Goal: Task Accomplishment & Management: Complete application form

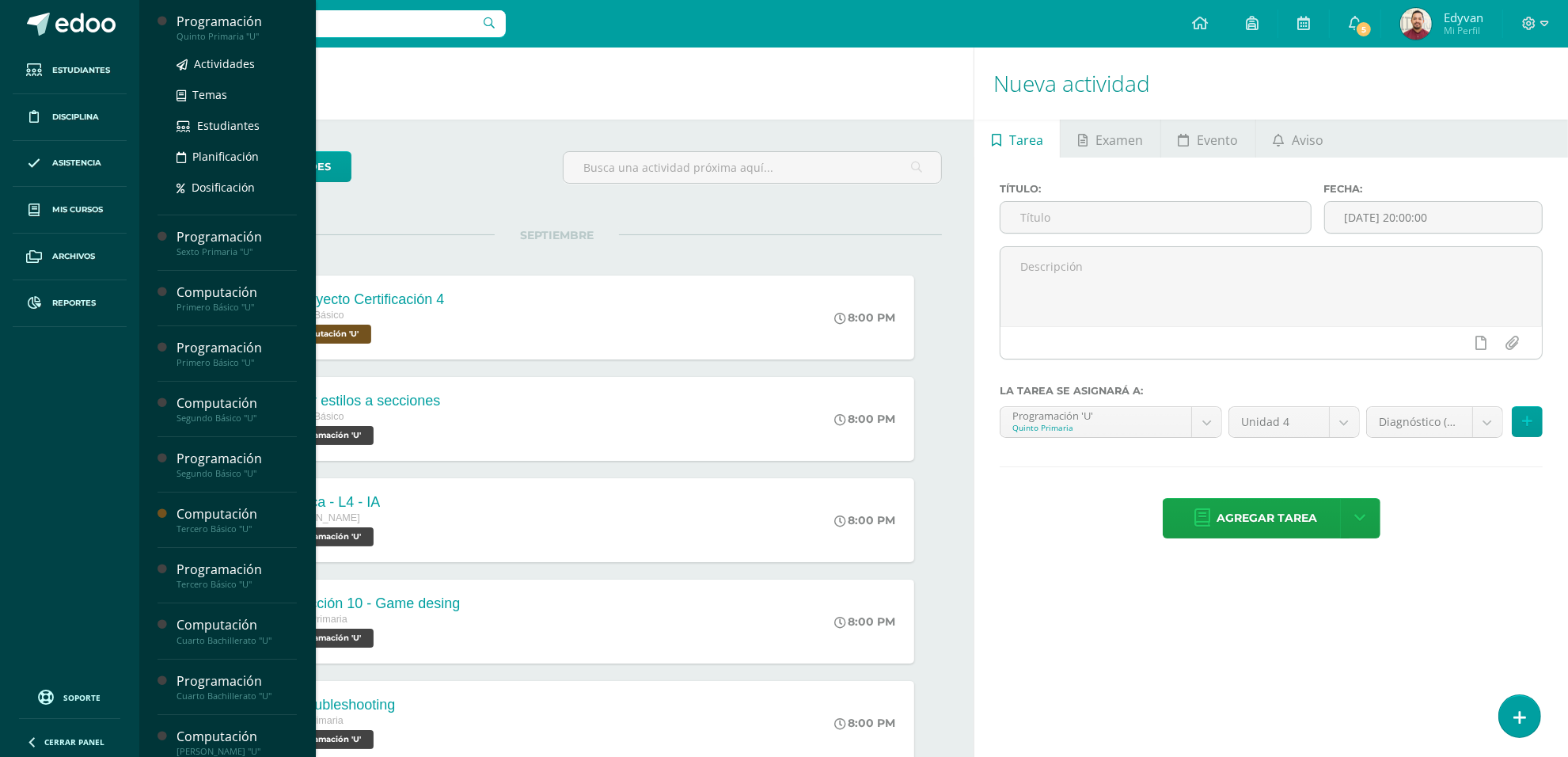
click at [244, 31] on div "Quinto Primaria "U"" at bounding box center [236, 36] width 120 height 11
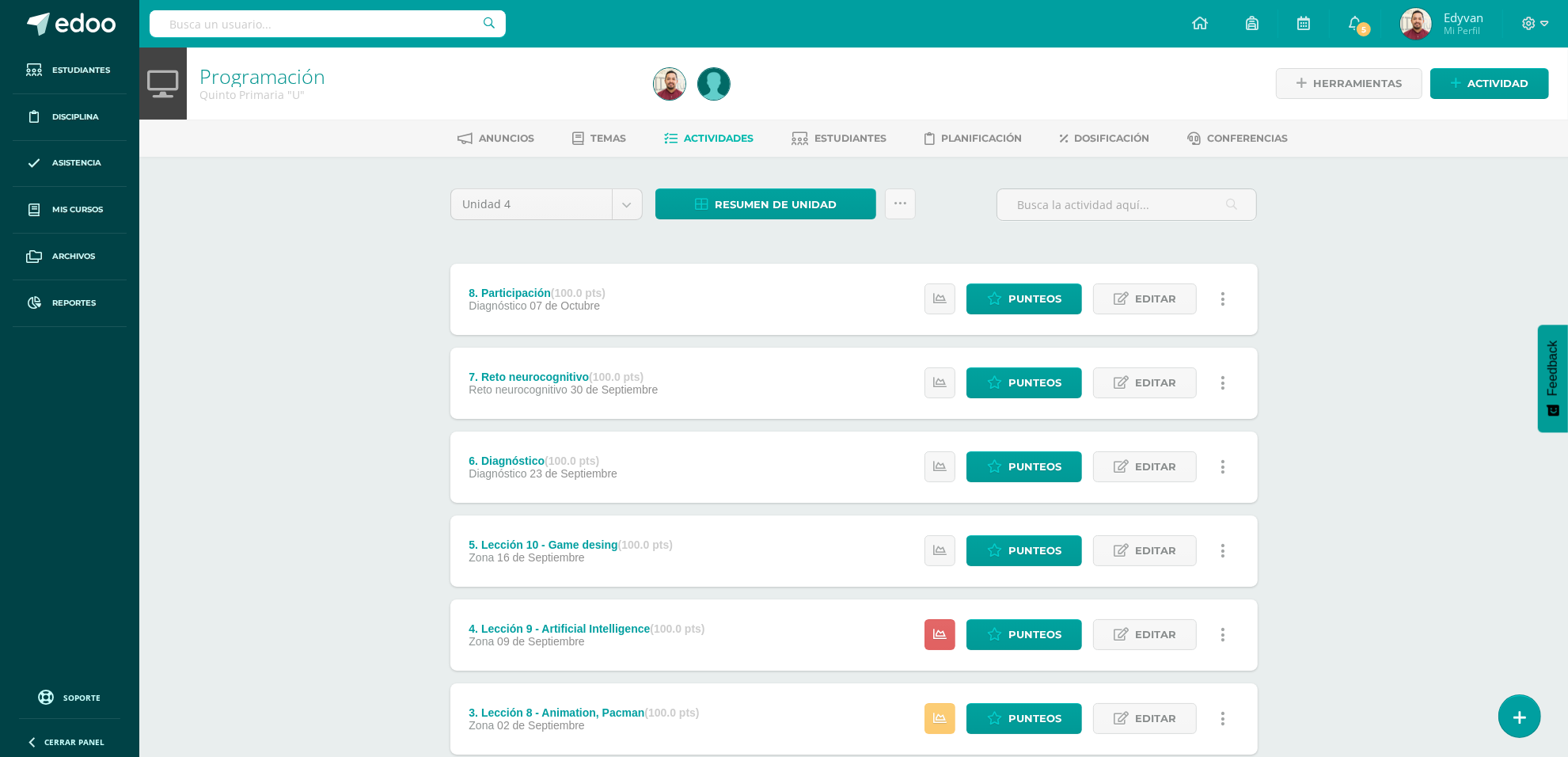
scroll to position [270, 0]
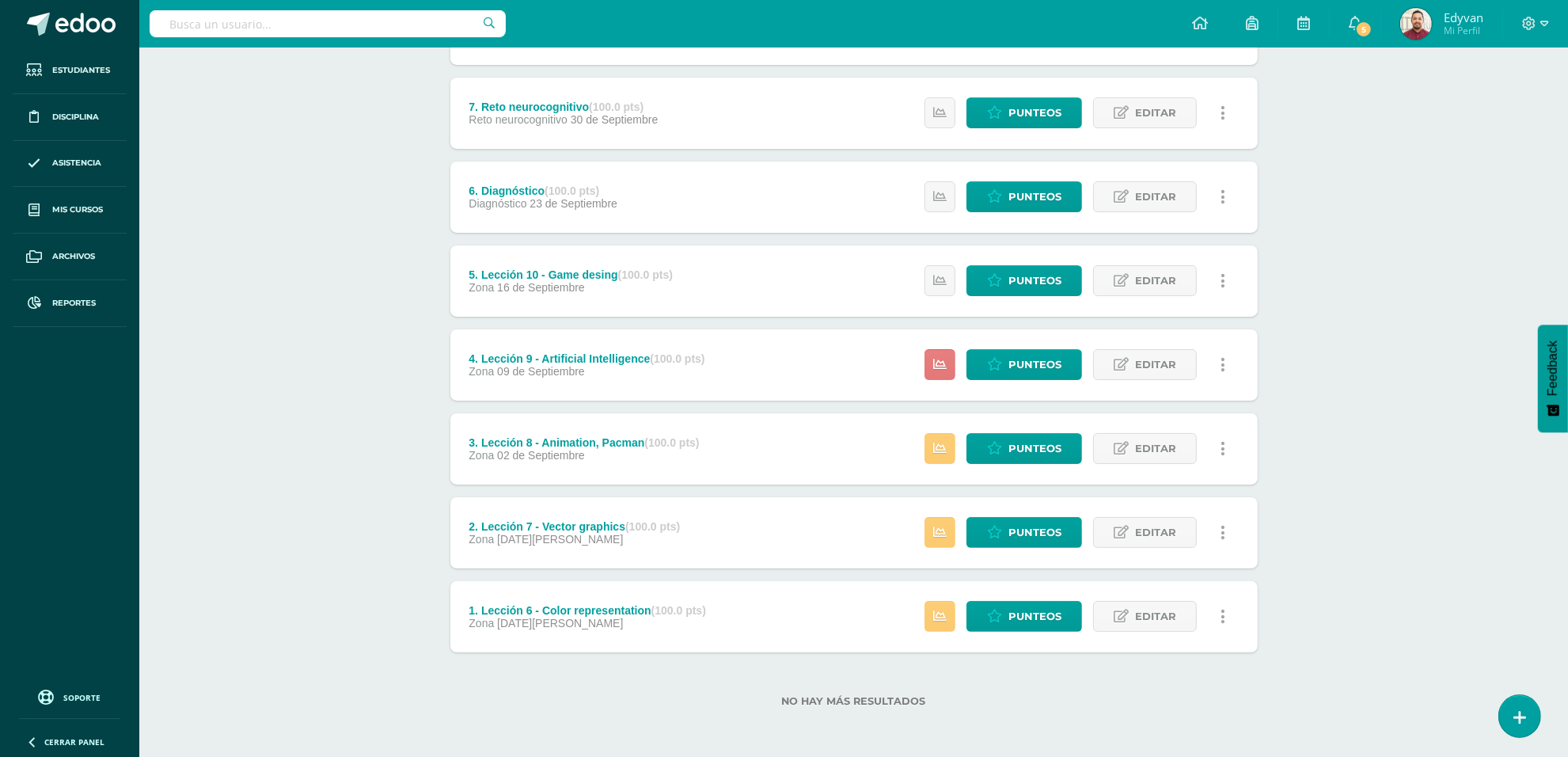
click at [931, 366] on link at bounding box center [939, 364] width 31 height 31
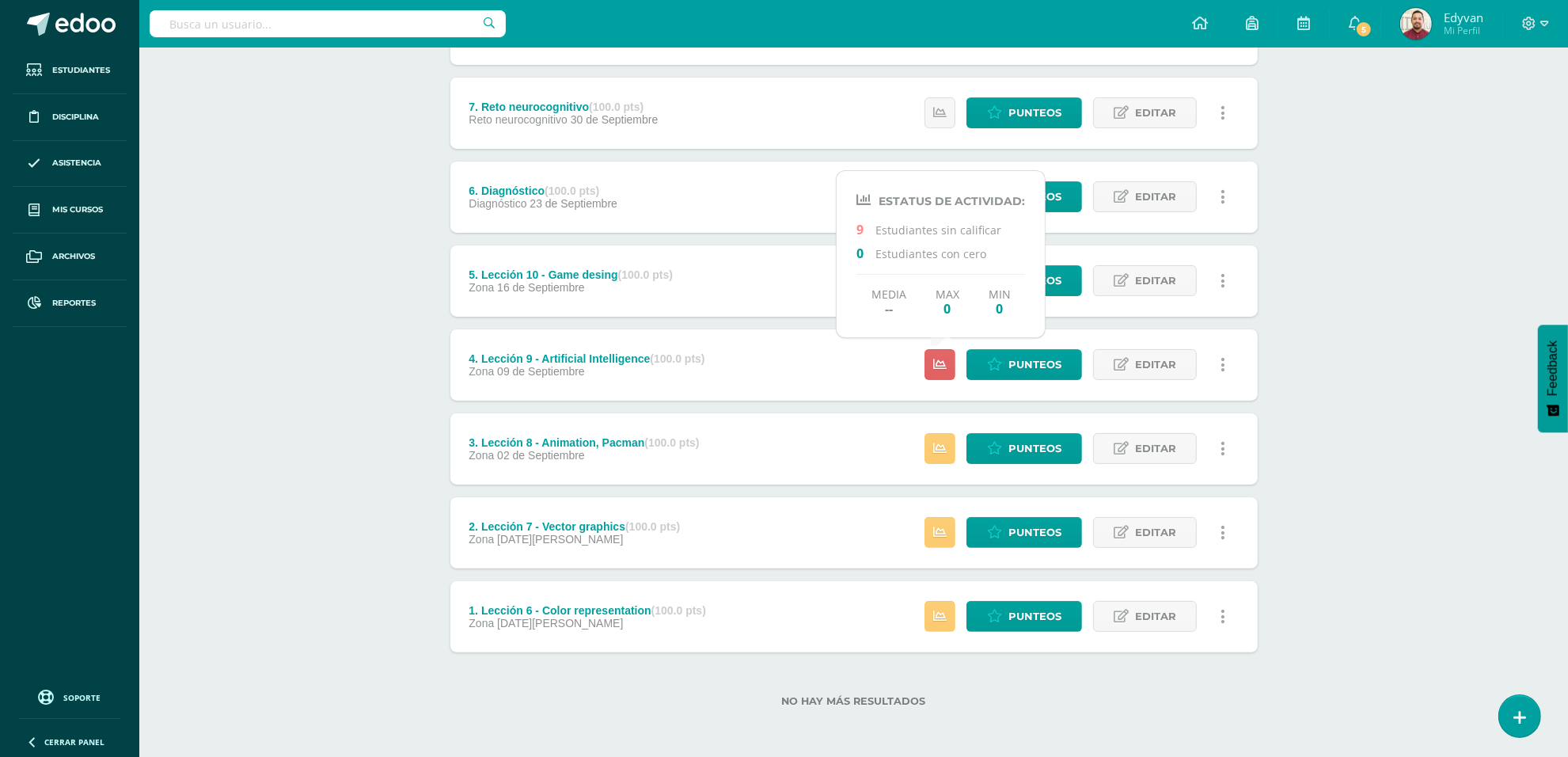
click at [1379, 500] on div "Programación Quinto Primaria "U" Herramientas Detalle de asistencias Actividad …" at bounding box center [853, 268] width 1429 height 980
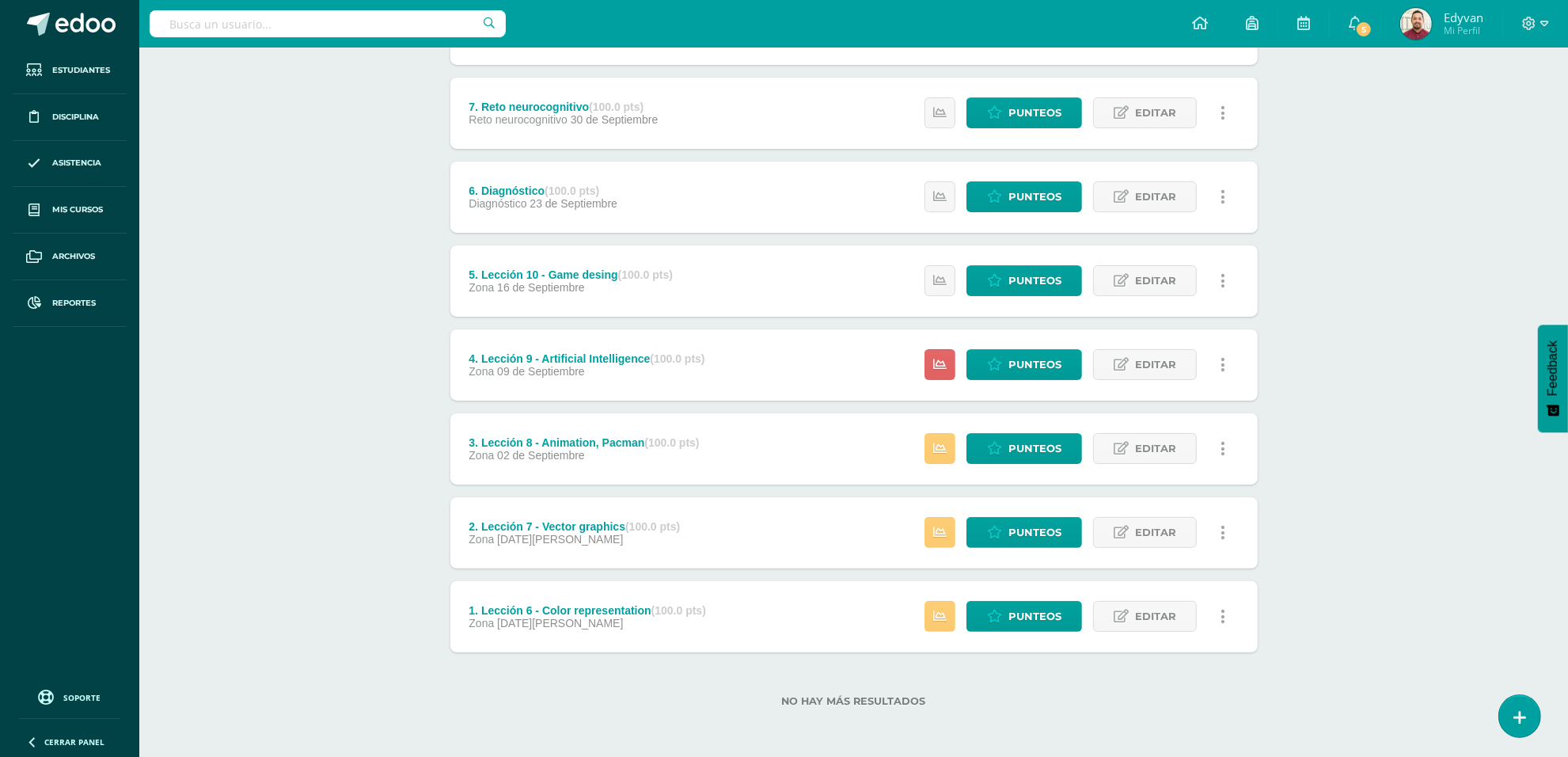
click at [1180, 717] on div "No hay más resultados" at bounding box center [854, 689] width 808 height 74
click at [1027, 373] on span "Punteos" at bounding box center [1034, 364] width 53 height 29
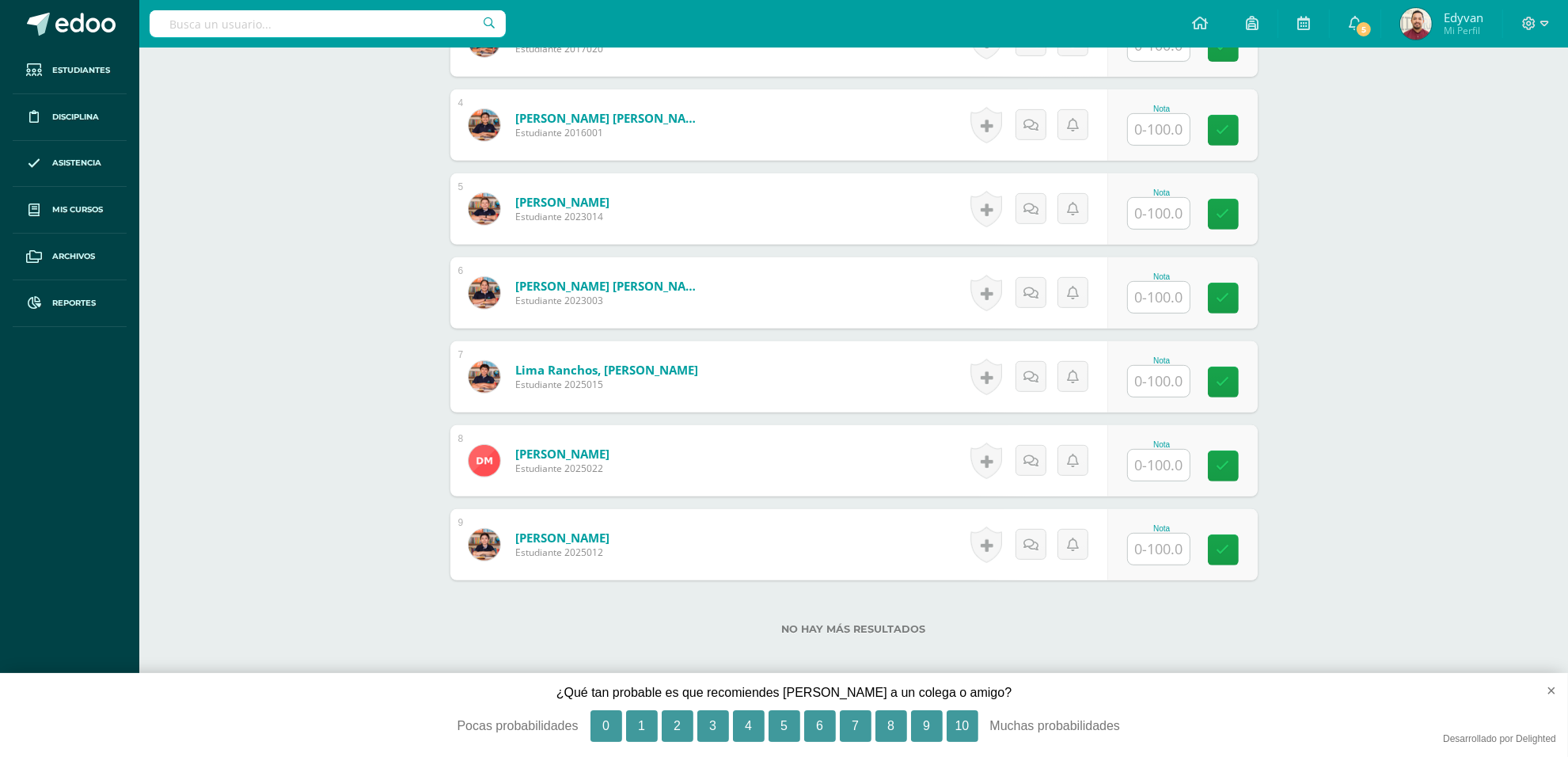
scroll to position [717, 0]
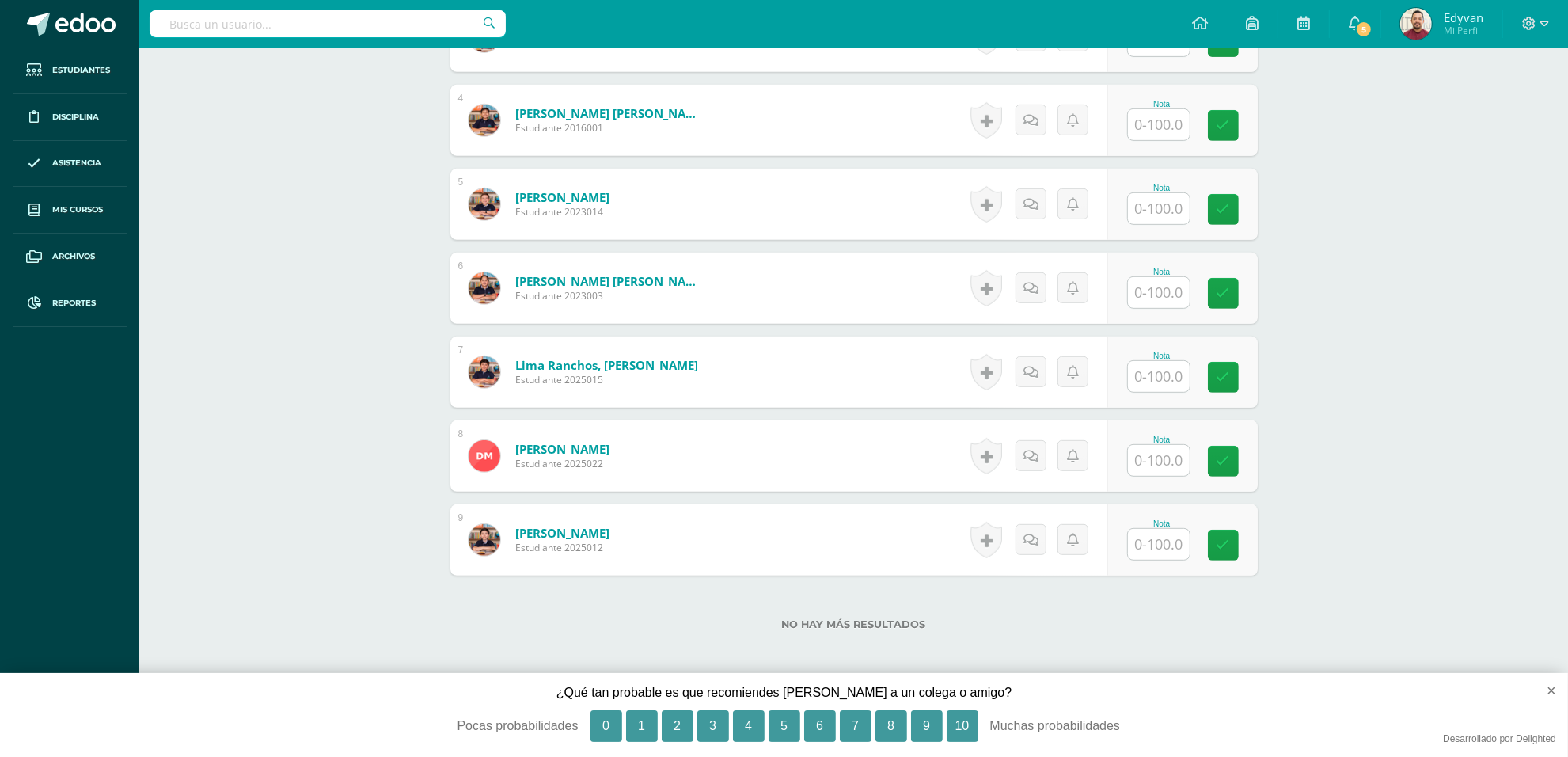
click at [1346, 607] on div "Programación Quinto Primaria "U" Herramientas Detalle de asistencias Actividad …" at bounding box center [853, 44] width 1429 height 1426
click at [1548, 697] on button "×" at bounding box center [1544, 690] width 46 height 35
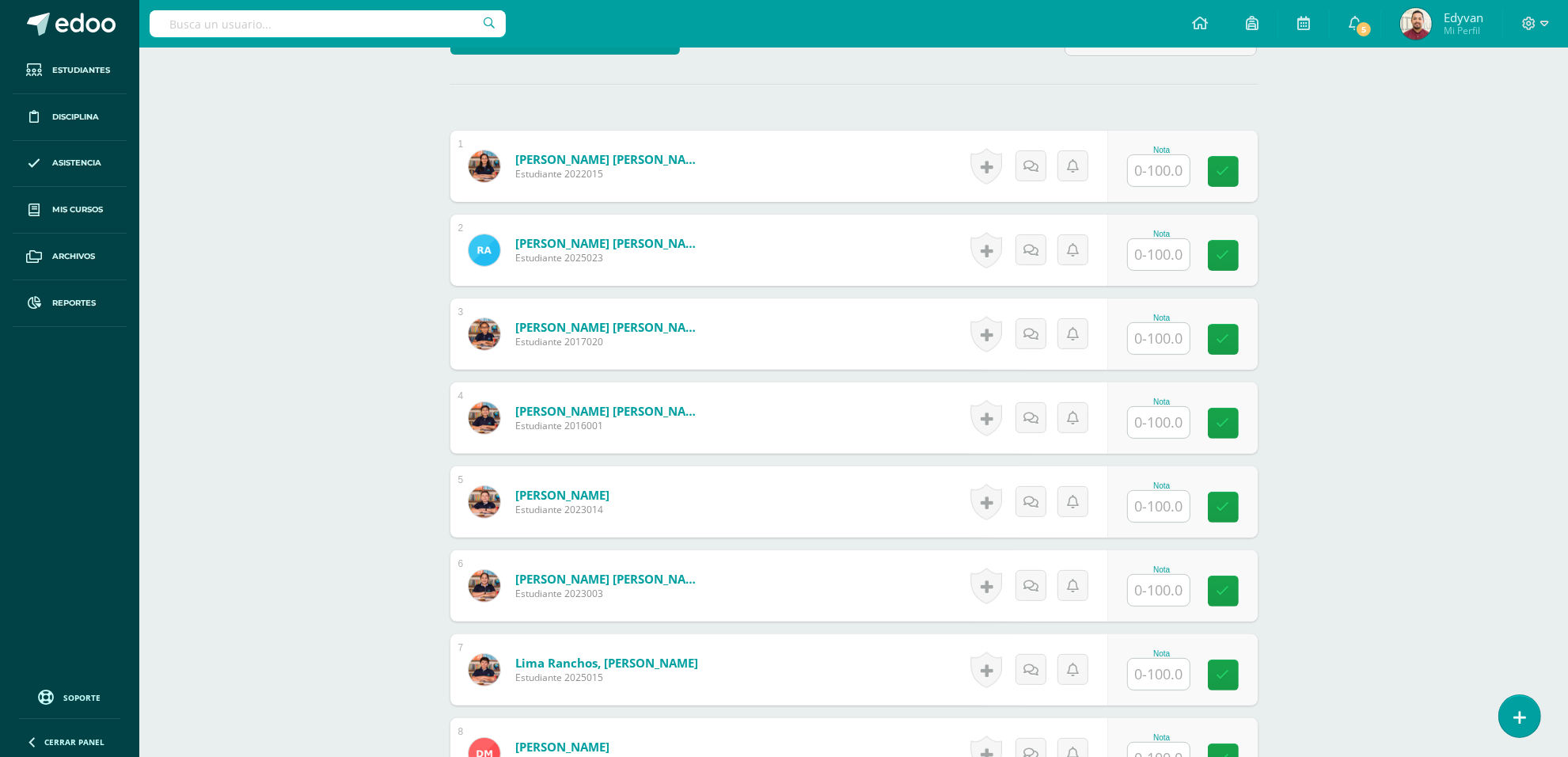
scroll to position [420, 0]
click at [1166, 182] on input "text" at bounding box center [1158, 169] width 62 height 31
click at [1166, 180] on input "text" at bounding box center [1167, 170] width 63 height 32
type input "95"
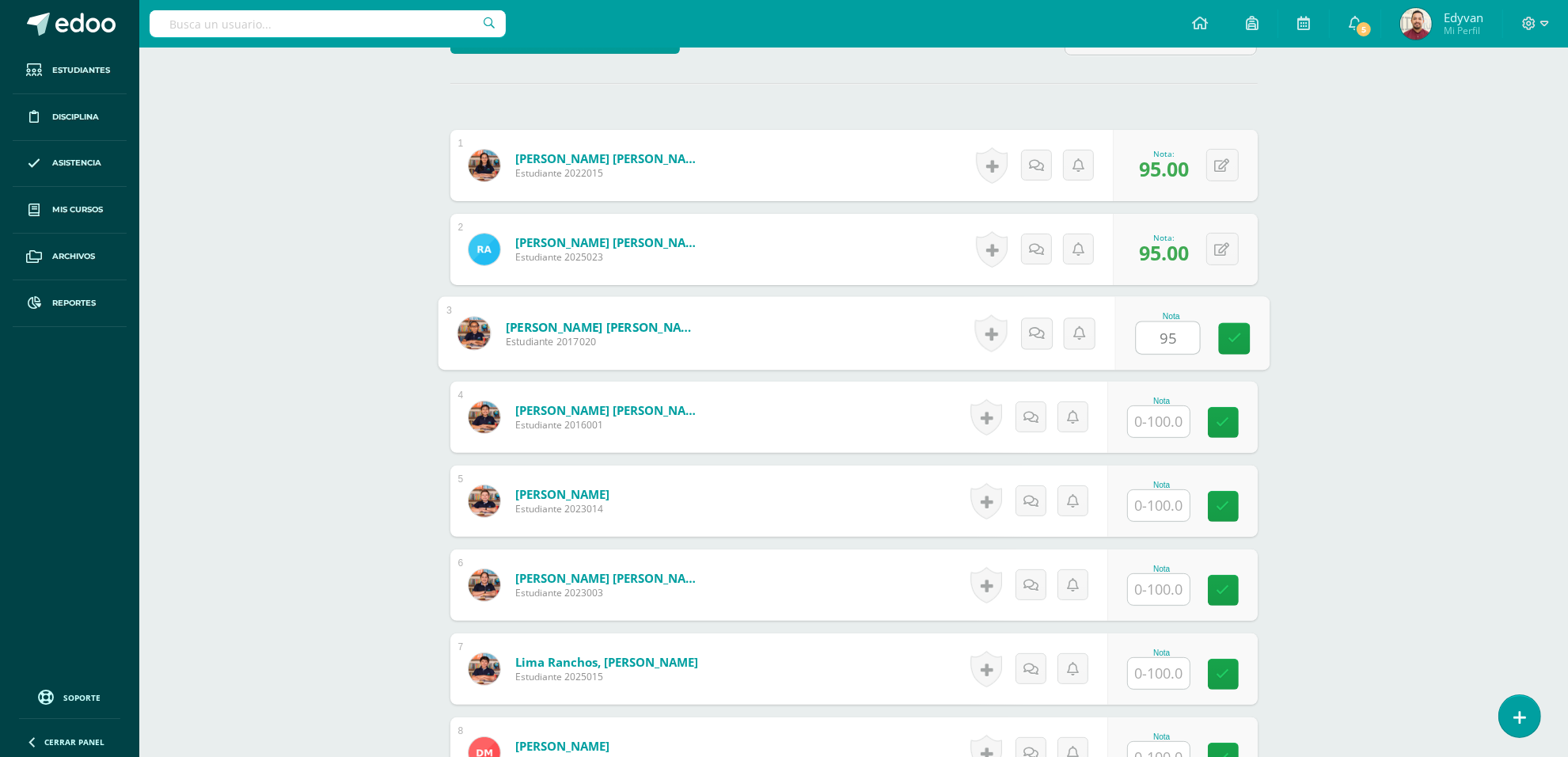
type input "95"
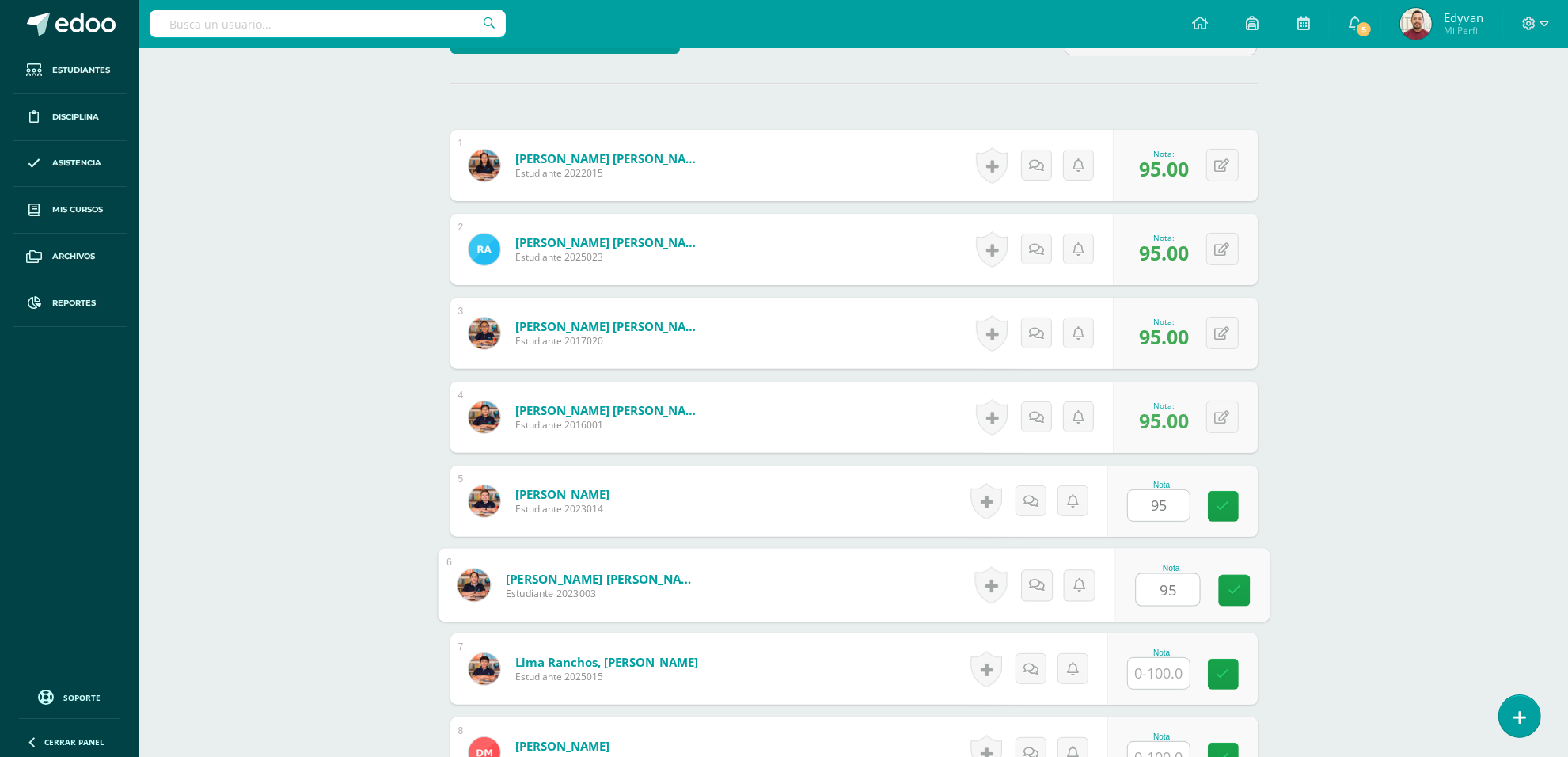
type input "95"
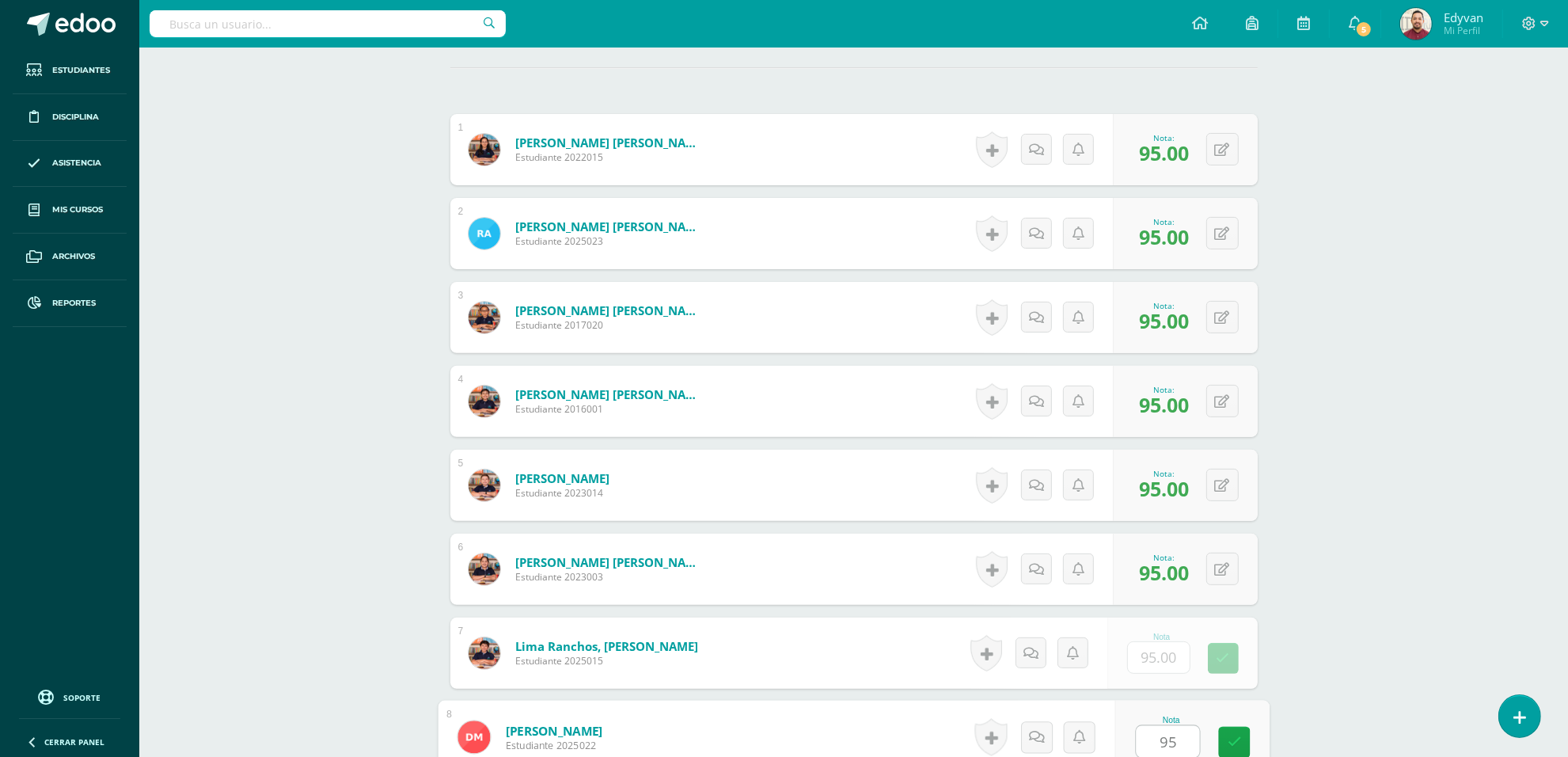
type input "95"
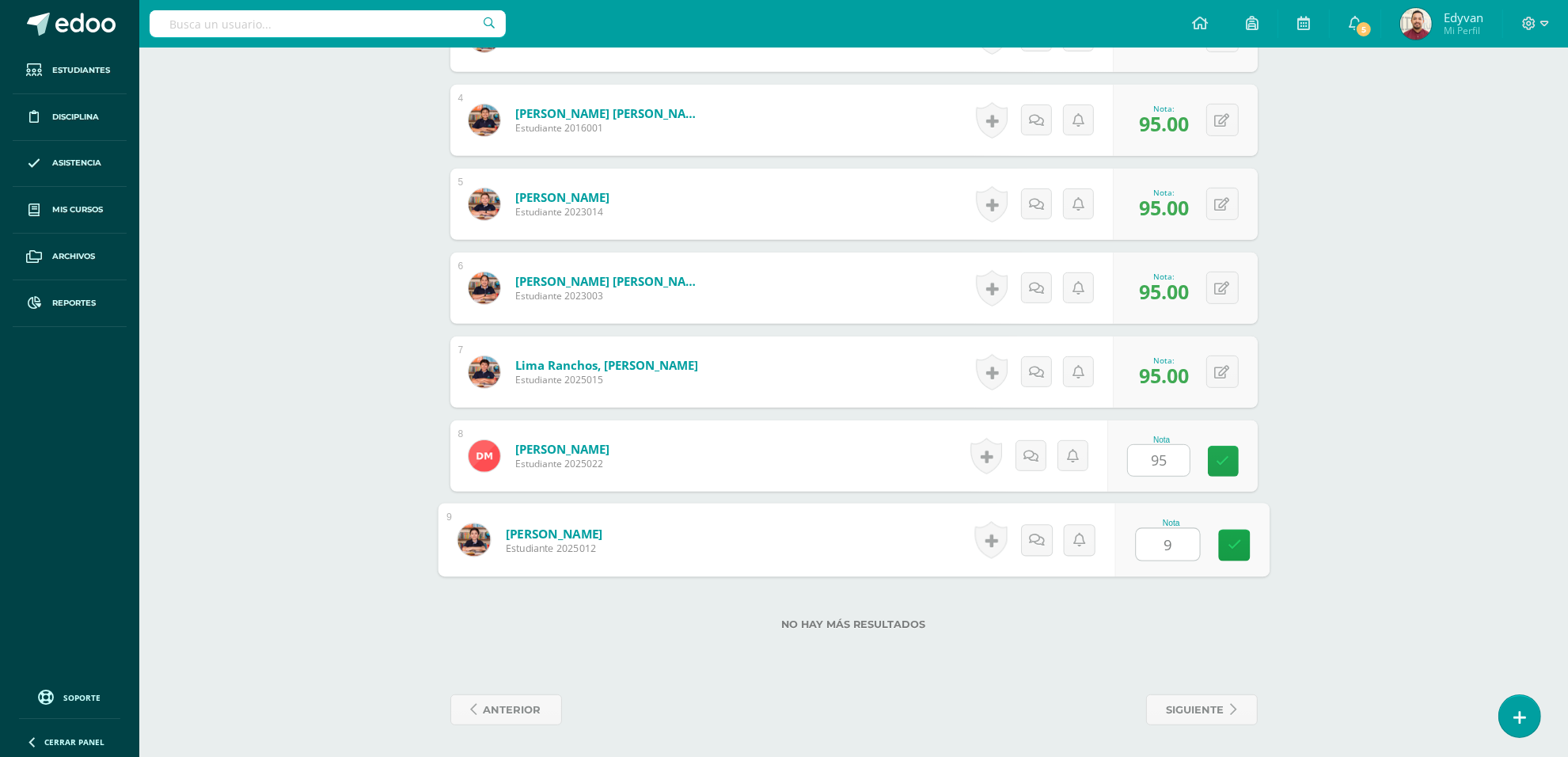
type input "95"
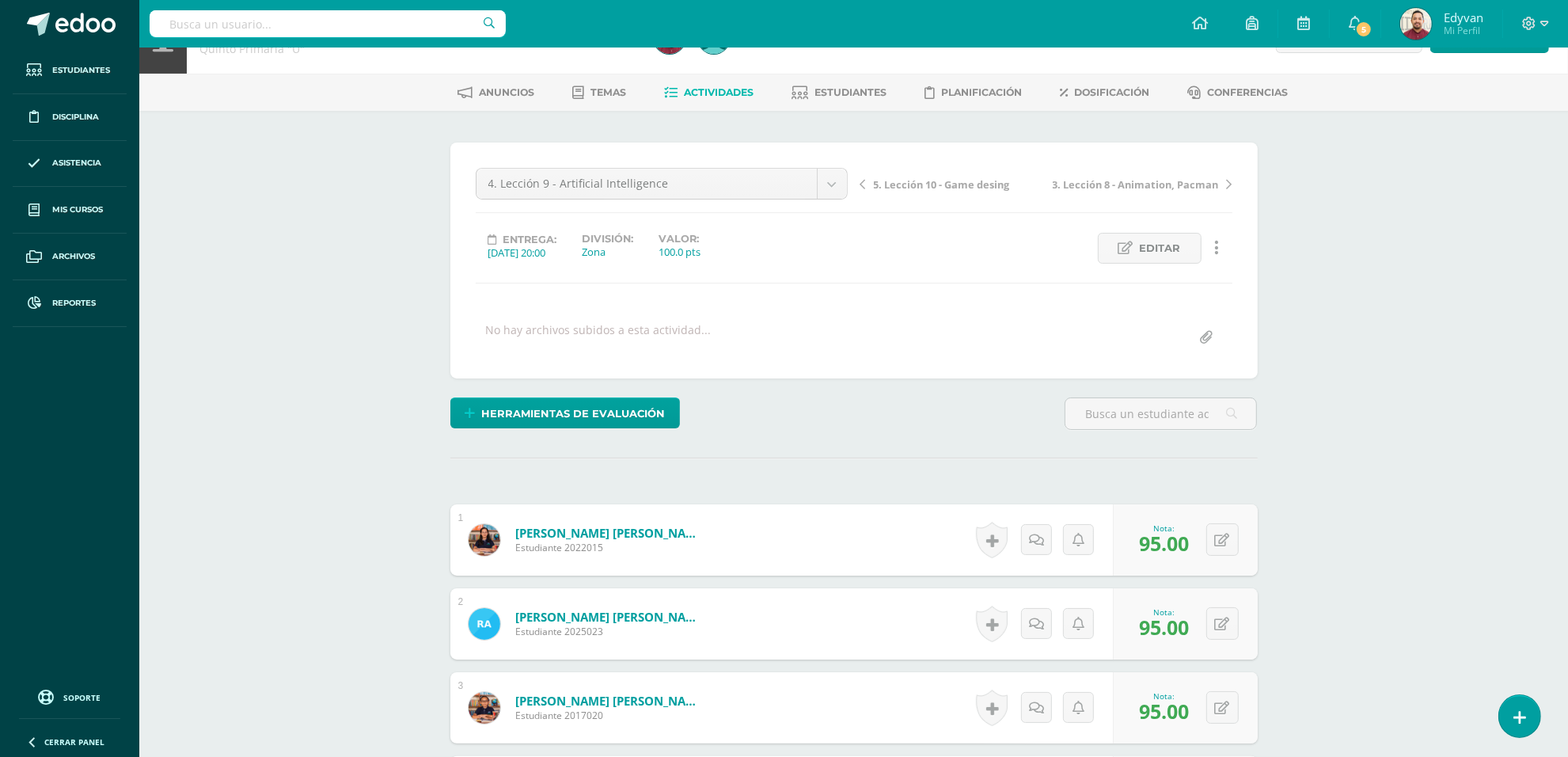
scroll to position [0, 0]
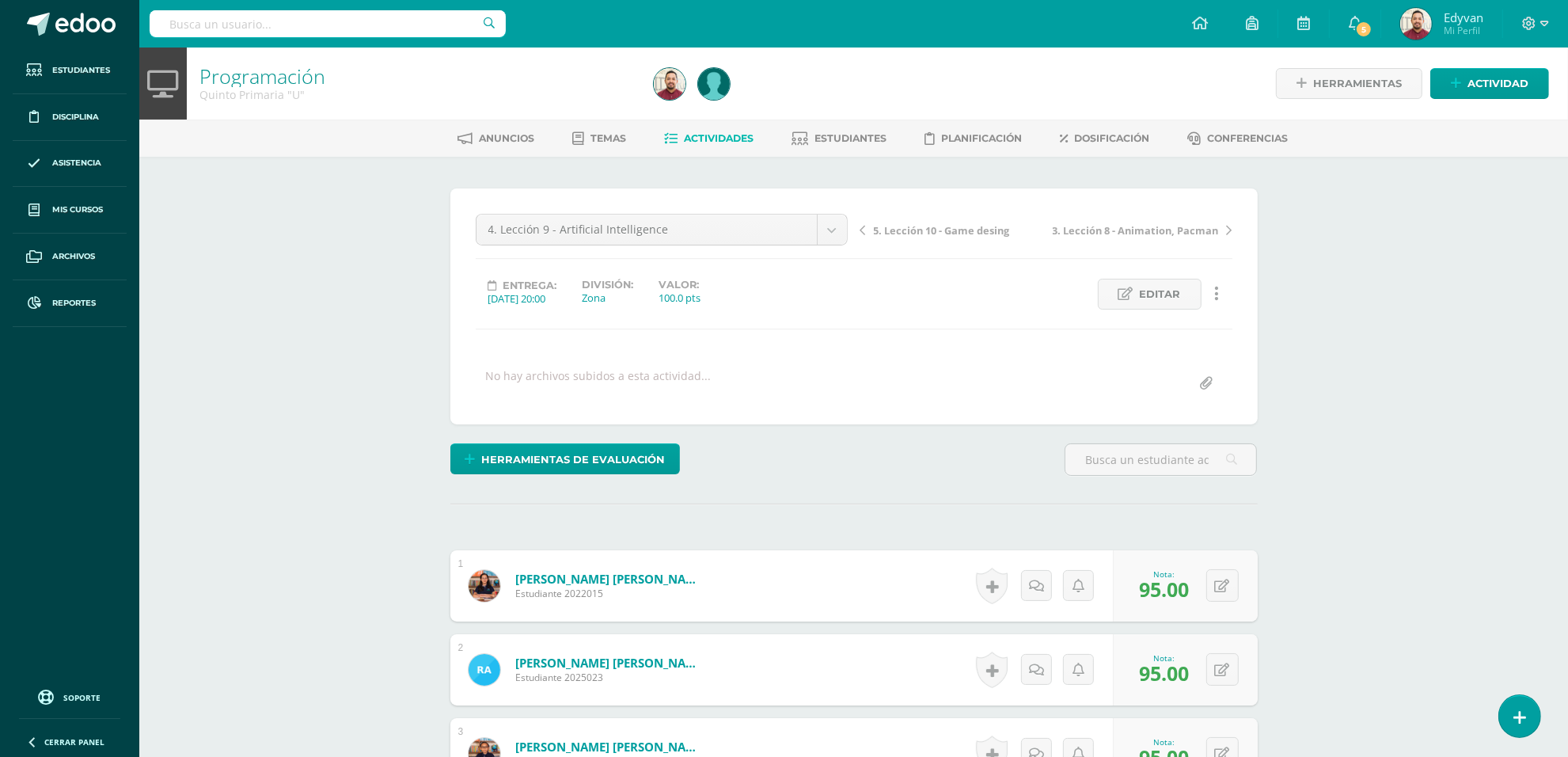
click at [706, 136] on span "Actividades" at bounding box center [718, 138] width 70 height 12
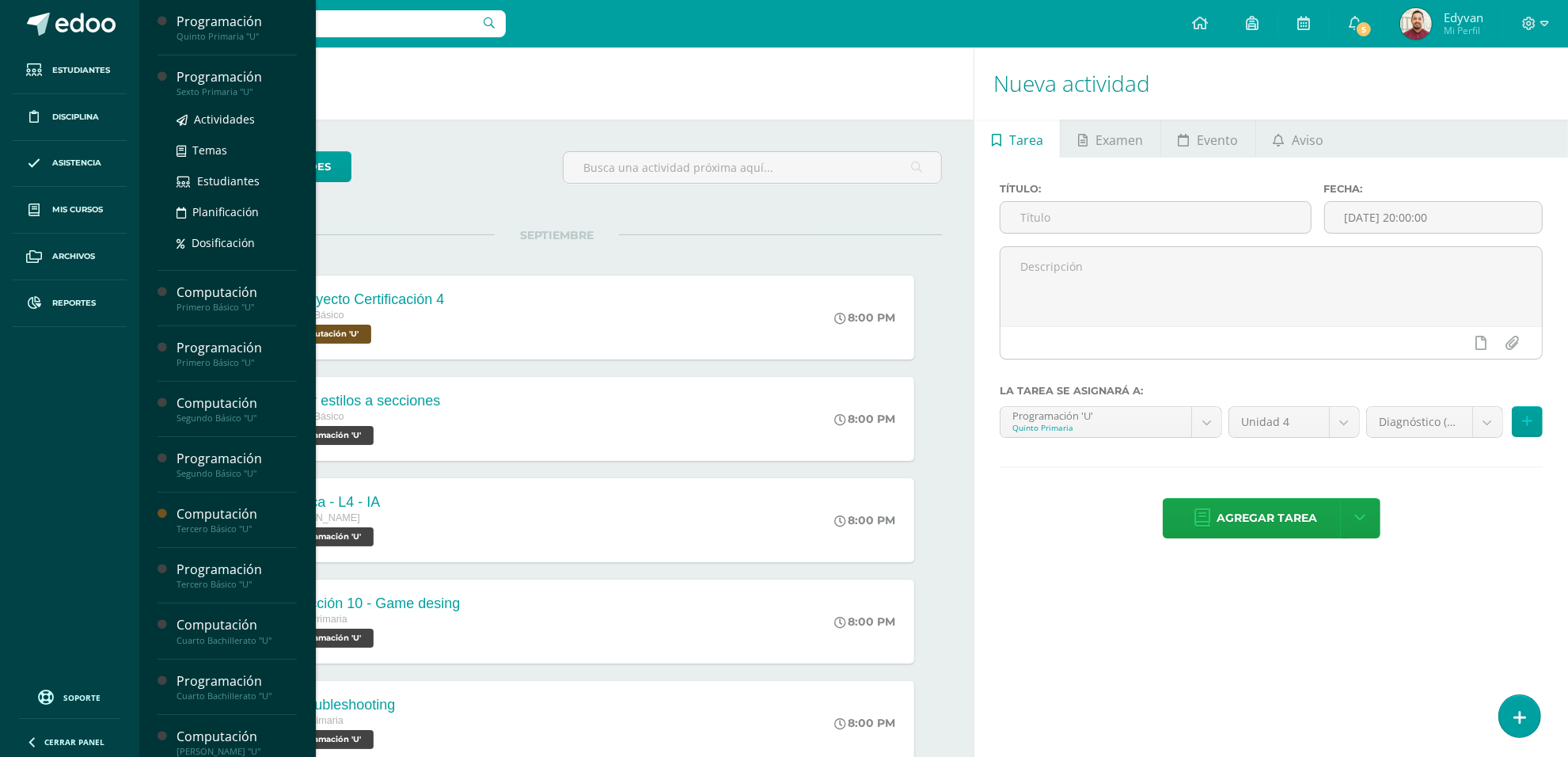
click at [231, 84] on div "Programación" at bounding box center [236, 77] width 120 height 18
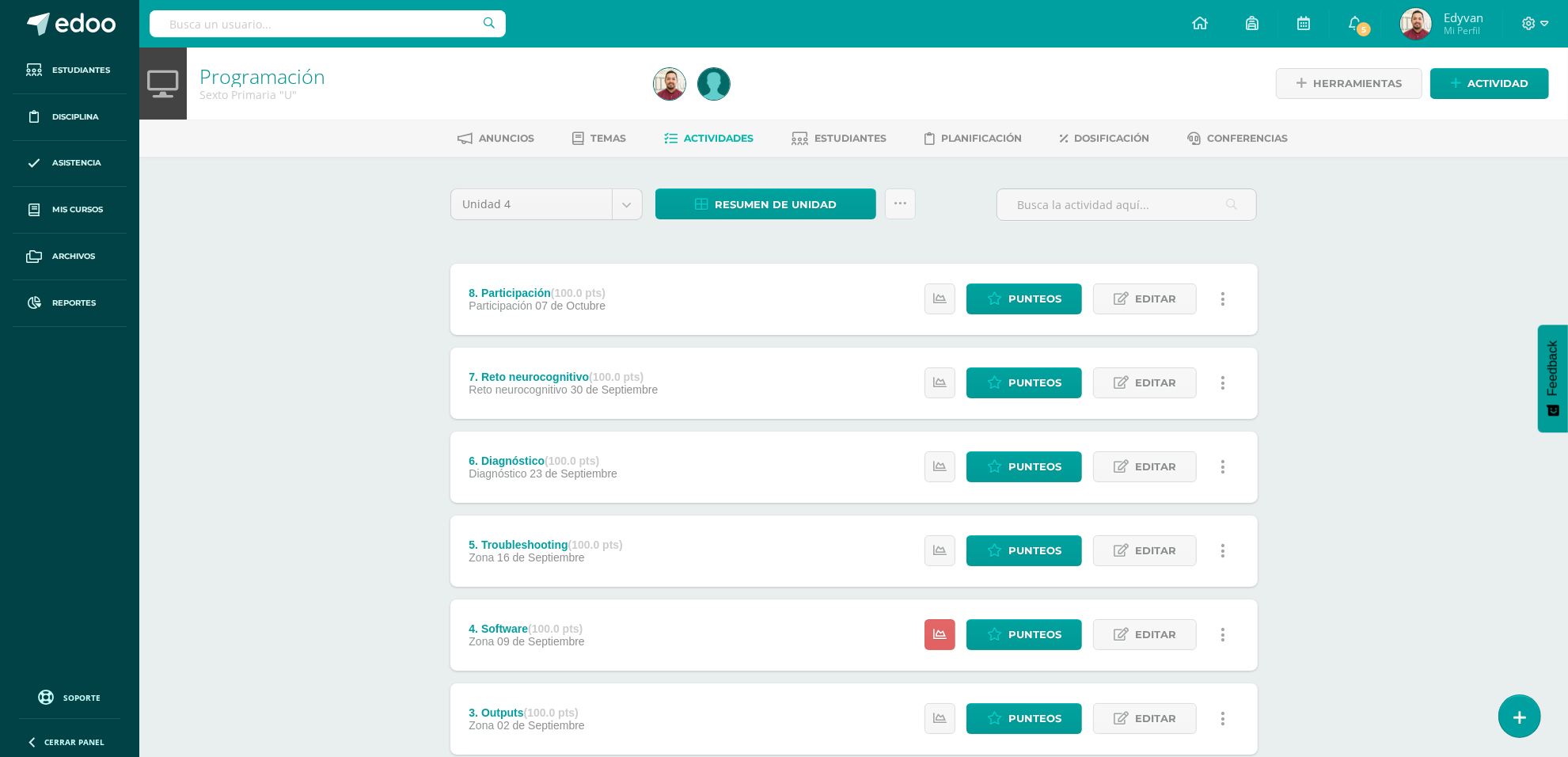
scroll to position [270, 0]
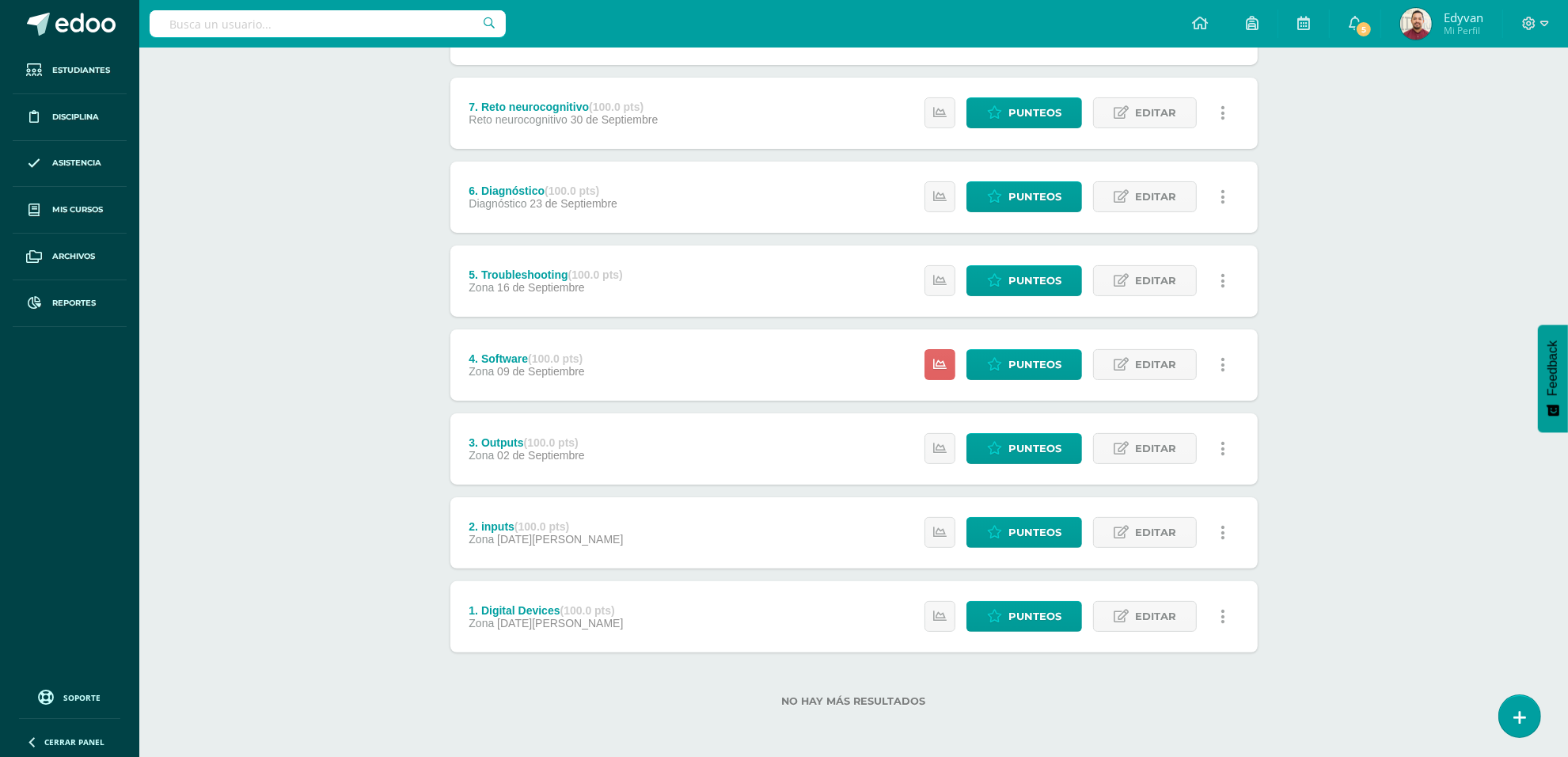
click at [409, 531] on div "Programación Sexto Primaria "U" Herramientas Detalle de asistencias Actividad A…" at bounding box center [853, 268] width 1429 height 980
